Goal: Communication & Community: Answer question/provide support

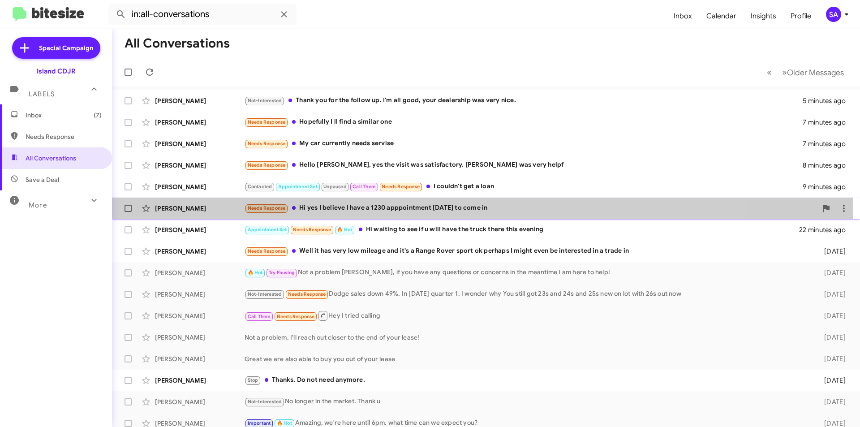
click at [175, 210] on div "[PERSON_NAME]" at bounding box center [200, 208] width 90 height 9
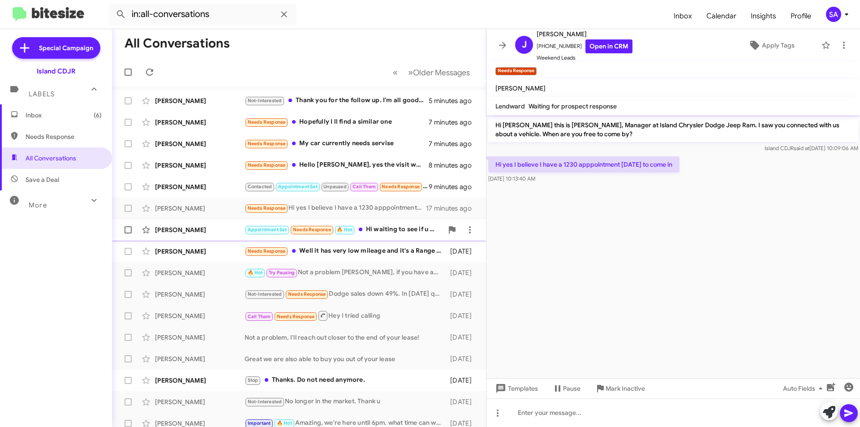
click at [224, 234] on div "[PERSON_NAME]" at bounding box center [200, 229] width 90 height 9
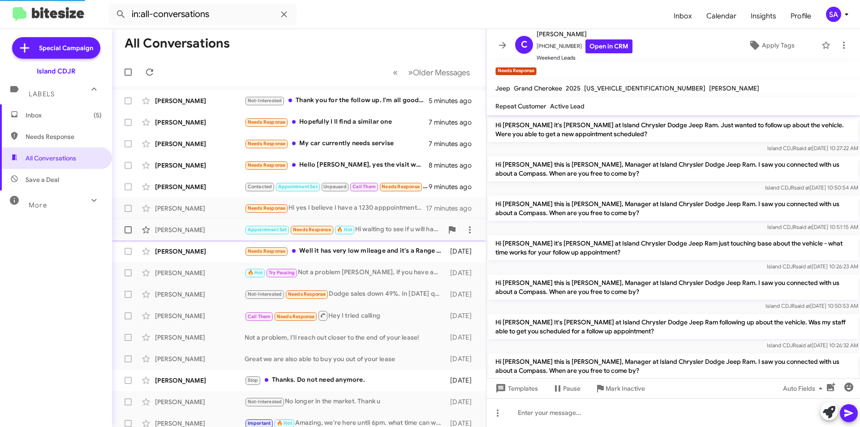
scroll to position [606, 0]
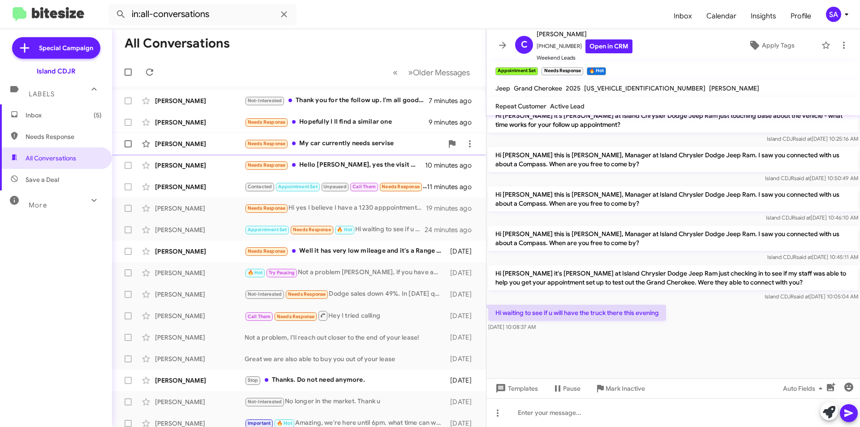
click at [180, 151] on div "[PERSON_NAME] Needs Response My car currently needs servise 9 minutes ago" at bounding box center [299, 144] width 360 height 18
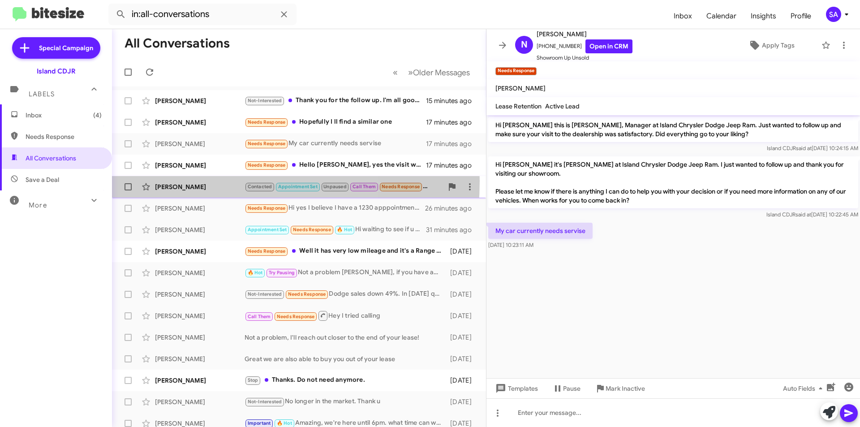
click at [201, 181] on div "[PERSON_NAME] Contacted Appointment Set Unpaused Call Them Needs Response I cou…" at bounding box center [299, 187] width 360 height 18
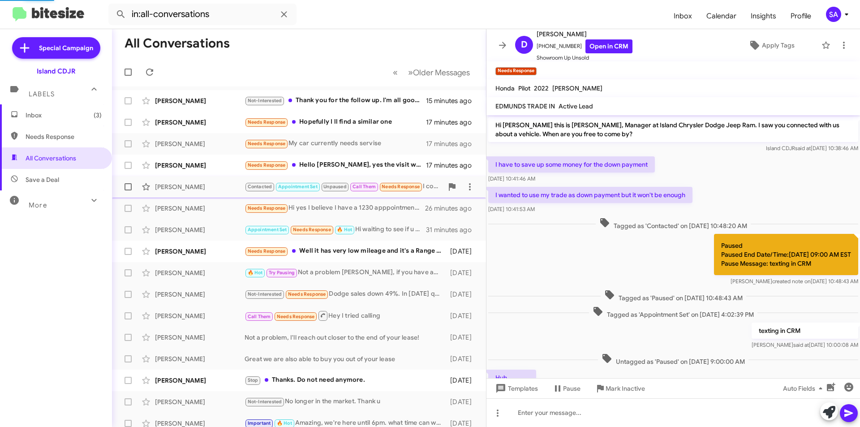
scroll to position [224, 0]
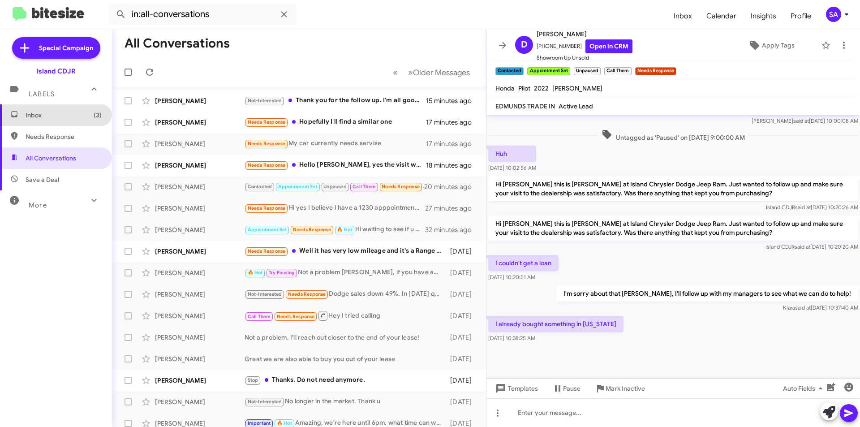
click at [58, 121] on span "Inbox (3)" at bounding box center [56, 115] width 112 height 22
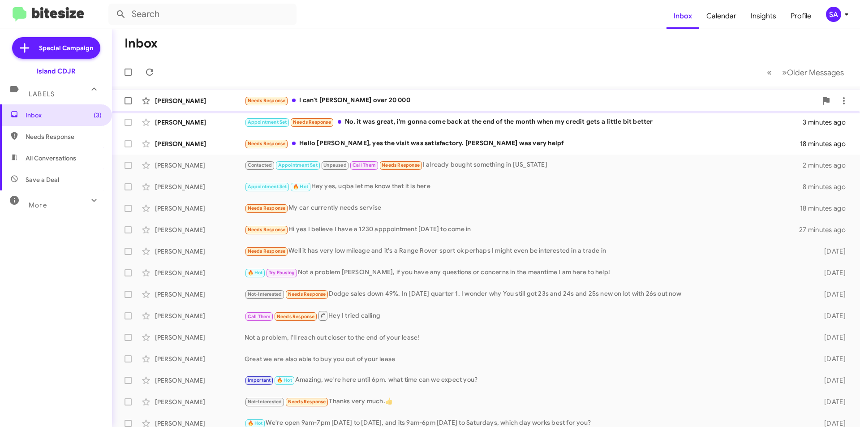
click at [346, 98] on div "Needs Response I can't [PERSON_NAME] over 20 000" at bounding box center [531, 100] width 573 height 10
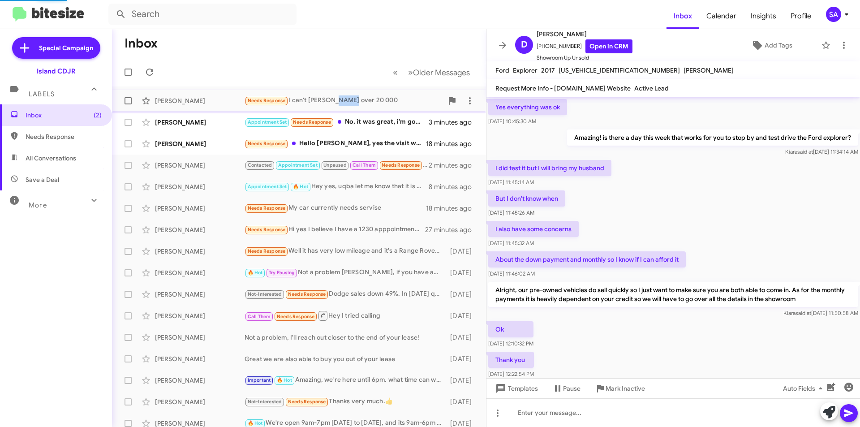
scroll to position [436, 0]
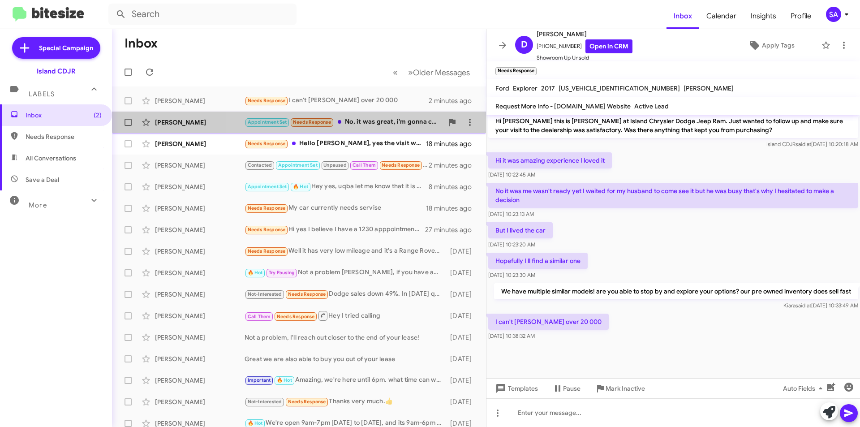
click at [397, 115] on div "[PERSON_NAME] Appointment Set Needs Response No, it was great, i'm gonna come b…" at bounding box center [299, 122] width 360 height 18
drag, startPoint x: 397, startPoint y: 115, endPoint x: 389, endPoint y: 112, distance: 7.7
click at [396, 116] on div "[PERSON_NAME] Appointment Set Needs Response No, it was great, i'm gonna come b…" at bounding box center [299, 122] width 360 height 18
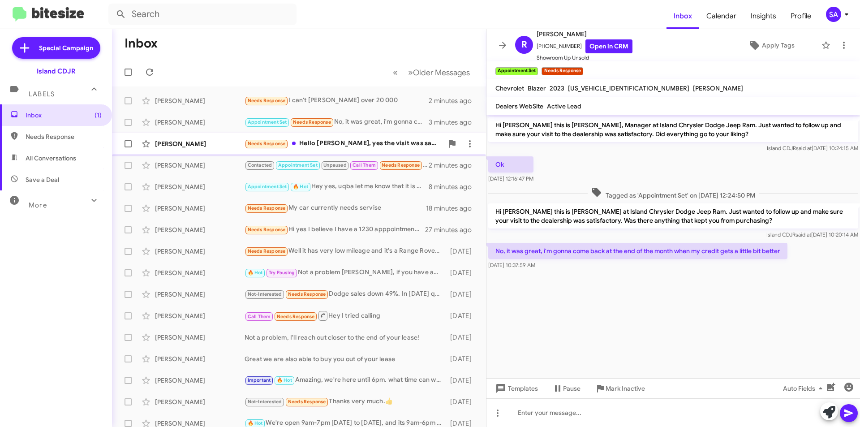
click at [343, 151] on div "[PERSON_NAME] Needs Response Hello [PERSON_NAME], yes the visit was satisfactor…" at bounding box center [299, 144] width 360 height 18
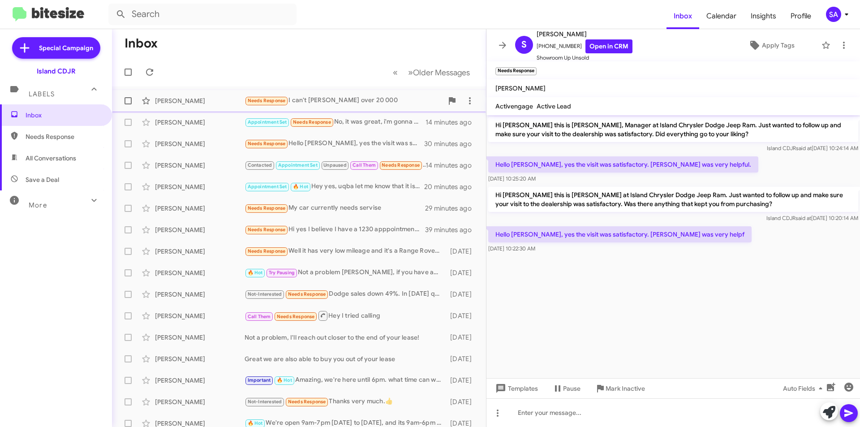
click at [290, 97] on div "Needs Response I can't [PERSON_NAME] over 20 000" at bounding box center [344, 100] width 199 height 10
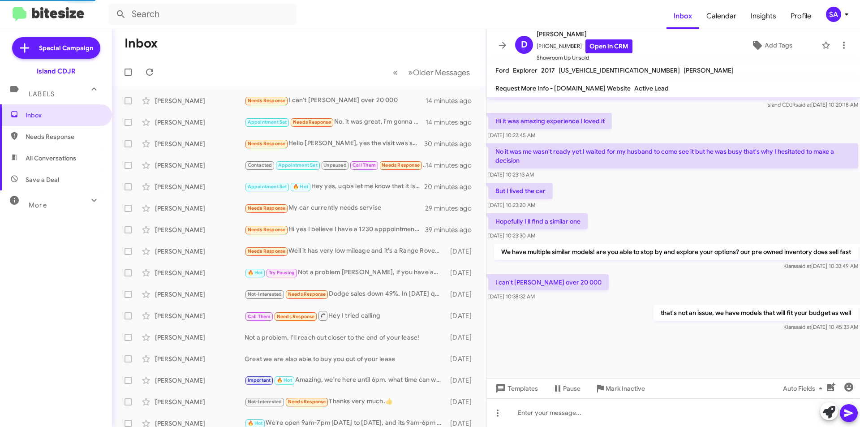
scroll to position [436, 0]
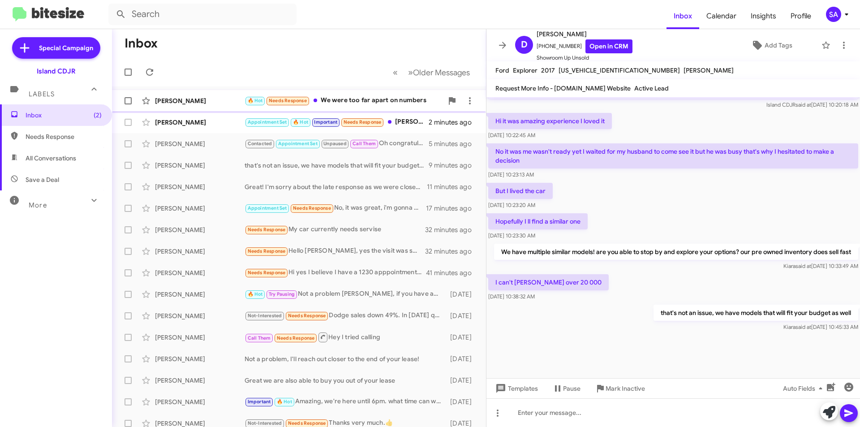
click at [350, 99] on div "🔥 Hot Needs Response We were too far apart on numbers" at bounding box center [344, 100] width 199 height 10
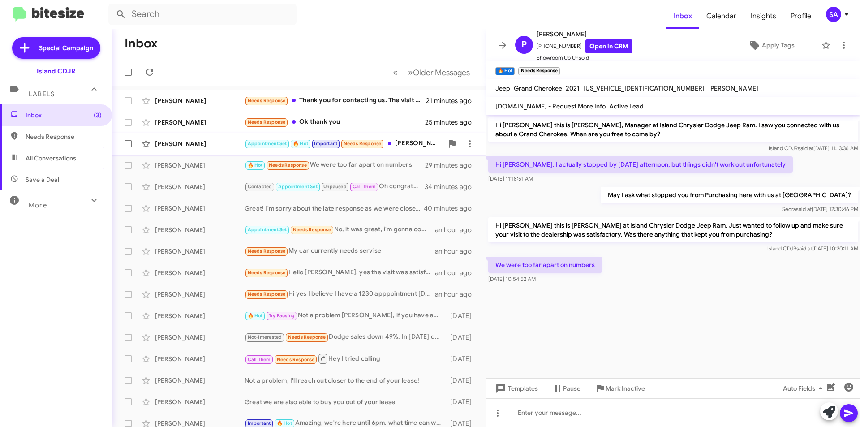
click at [229, 142] on div "[PERSON_NAME]" at bounding box center [200, 143] width 90 height 9
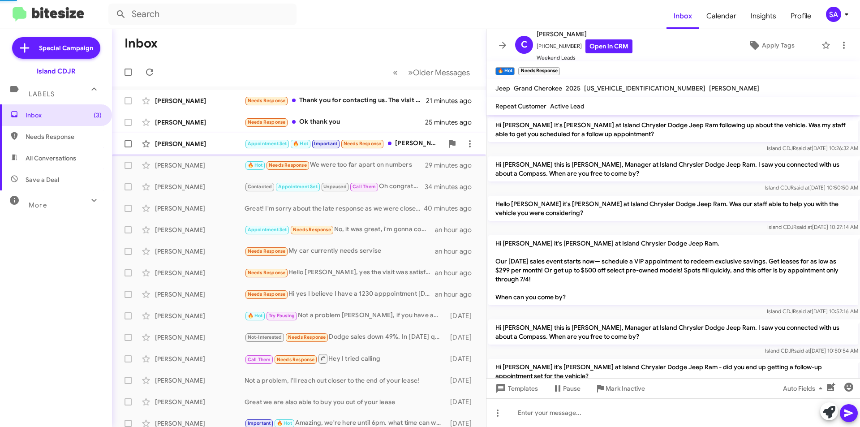
scroll to position [562, 0]
